Goal: Find specific page/section: Find specific page/section

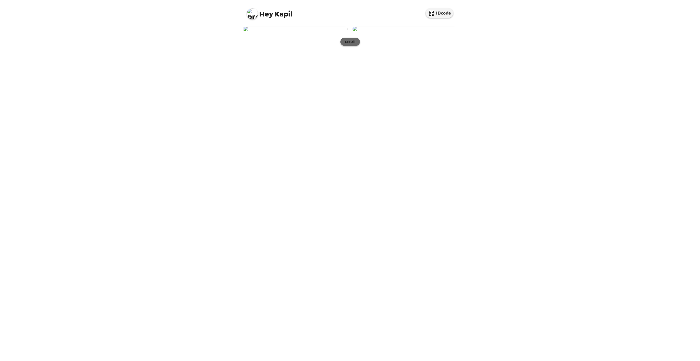
click at [350, 46] on button "See all" at bounding box center [350, 42] width 19 height 8
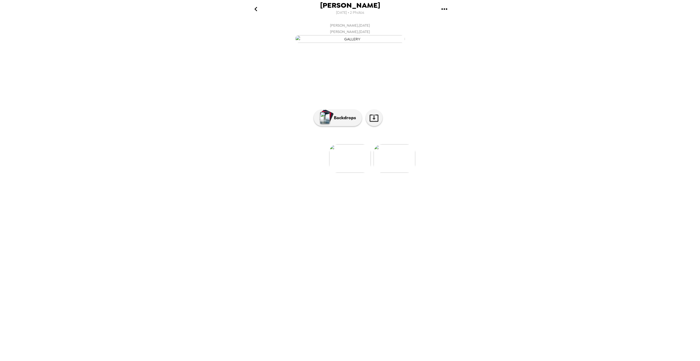
click at [403, 173] on img at bounding box center [395, 158] width 42 height 29
click at [304, 173] on img at bounding box center [306, 158] width 42 height 29
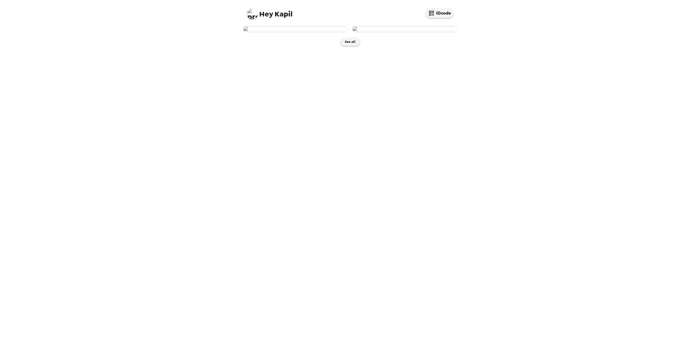
click at [304, 32] on img at bounding box center [295, 29] width 105 height 6
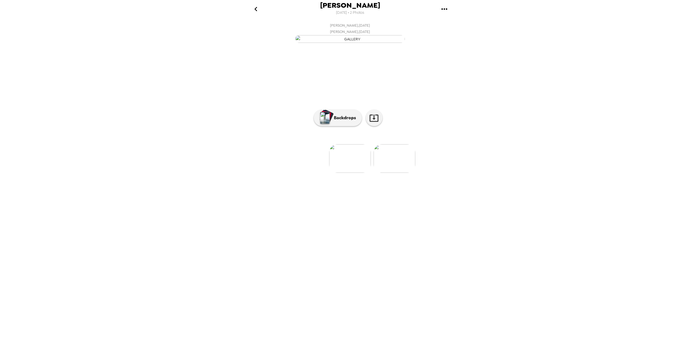
drag, startPoint x: 365, startPoint y: 95, endPoint x: 545, endPoint y: 187, distance: 202.7
click at [545, 187] on div "Kapil Khurana 9/18/2025 • 2 Photos Kapil Khurana , 09-16-2025 Kapil Khurana , 0…" at bounding box center [350, 180] width 700 height 361
click at [353, 121] on p "Backdrops" at bounding box center [343, 117] width 25 height 7
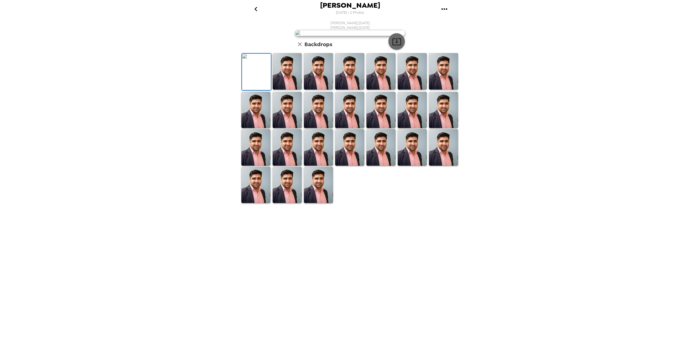
click at [398, 46] on icon "button" at bounding box center [397, 42] width 10 height 10
